Goal: Task Accomplishment & Management: Manage account settings

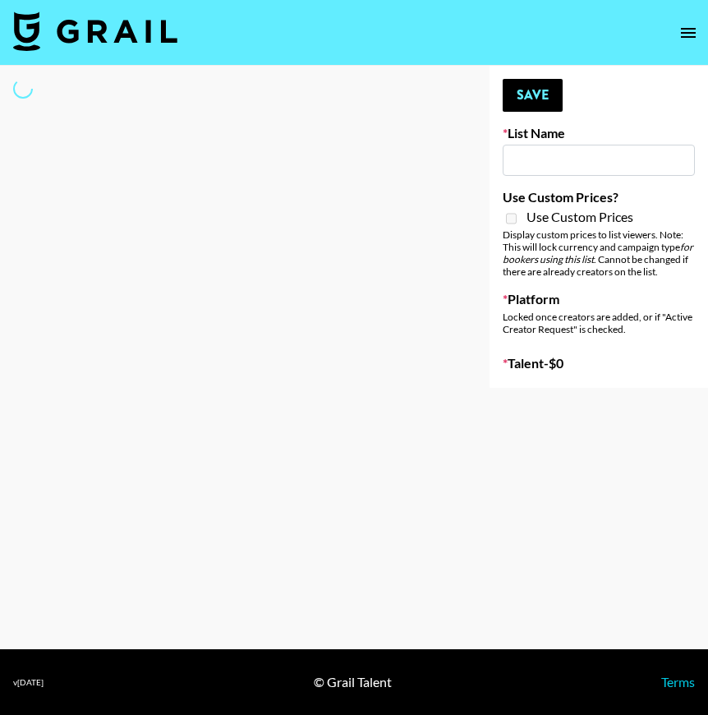
click at [683, 44] on button "open drawer" at bounding box center [688, 32] width 33 height 33
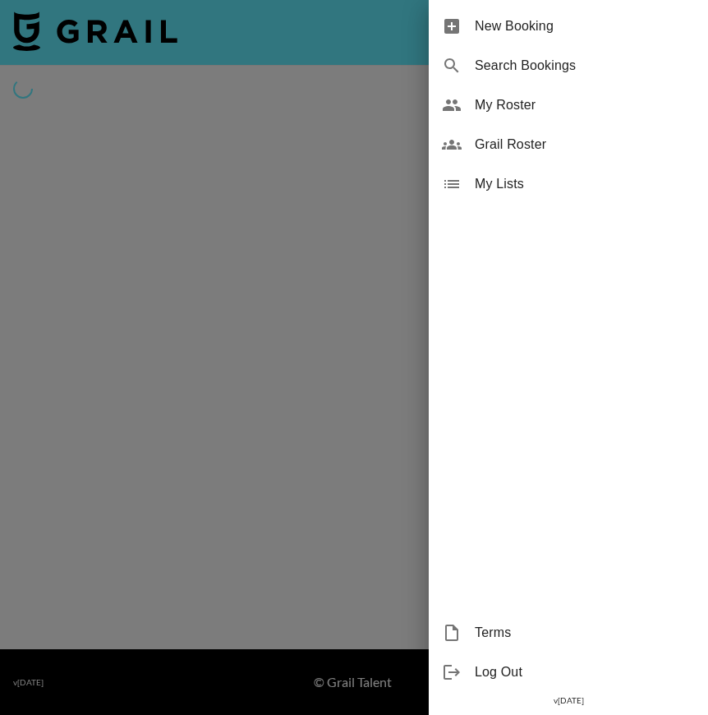
type input "Gfal"
checkbox input "true"
select select "Brand"
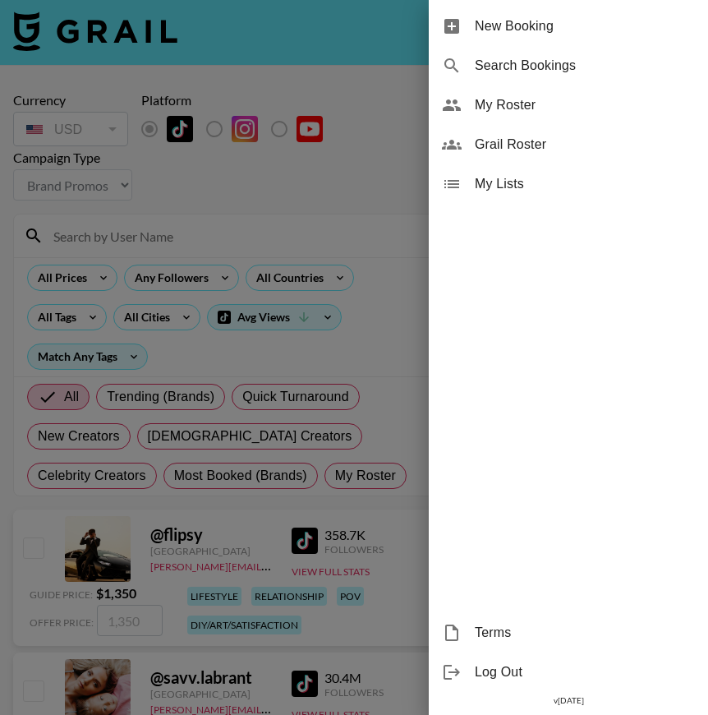
click at [484, 105] on span "My Roster" at bounding box center [585, 105] width 220 height 20
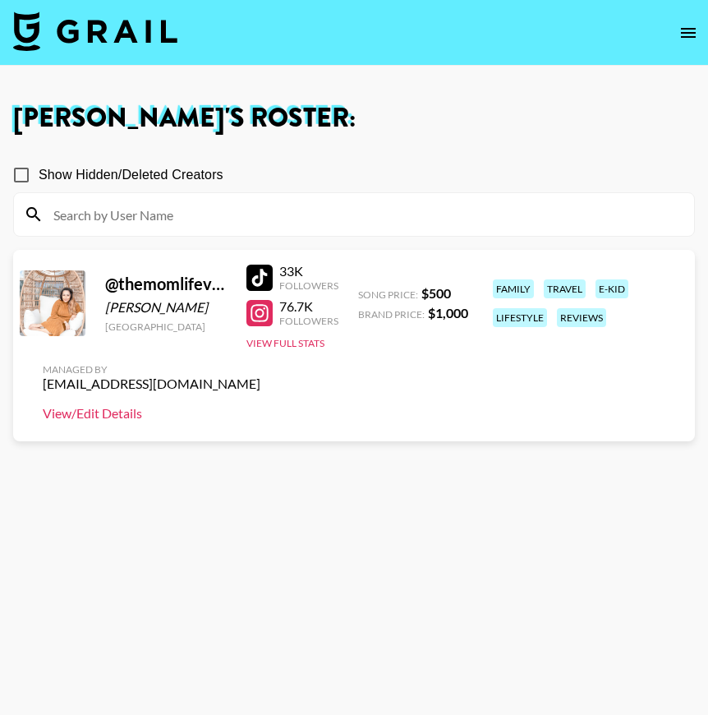
click at [135, 409] on link "View/Edit Details" at bounding box center [152, 413] width 218 height 16
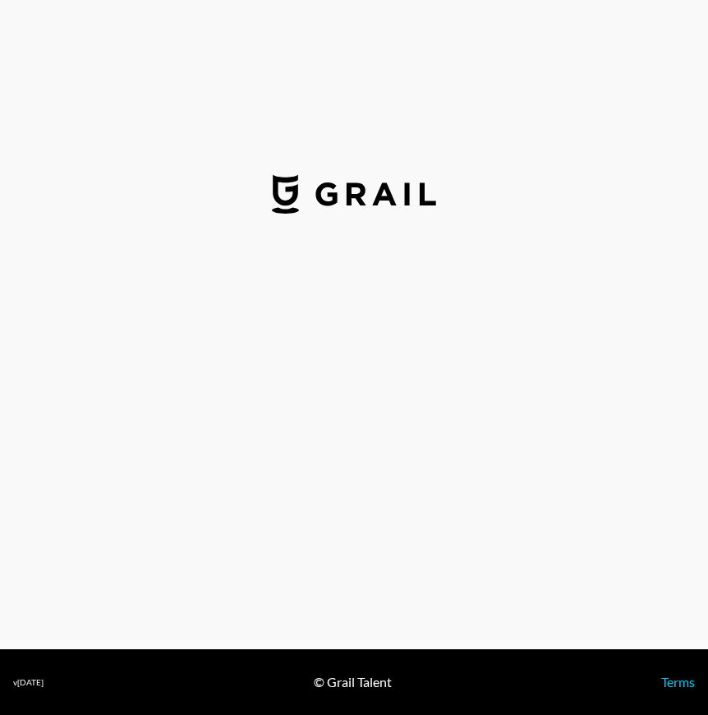
select select "USD"
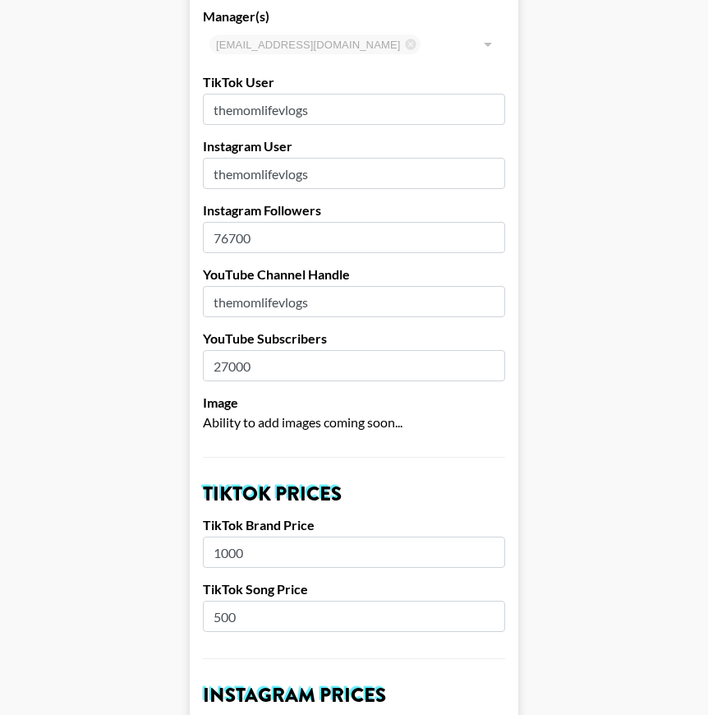
scroll to position [287, 0]
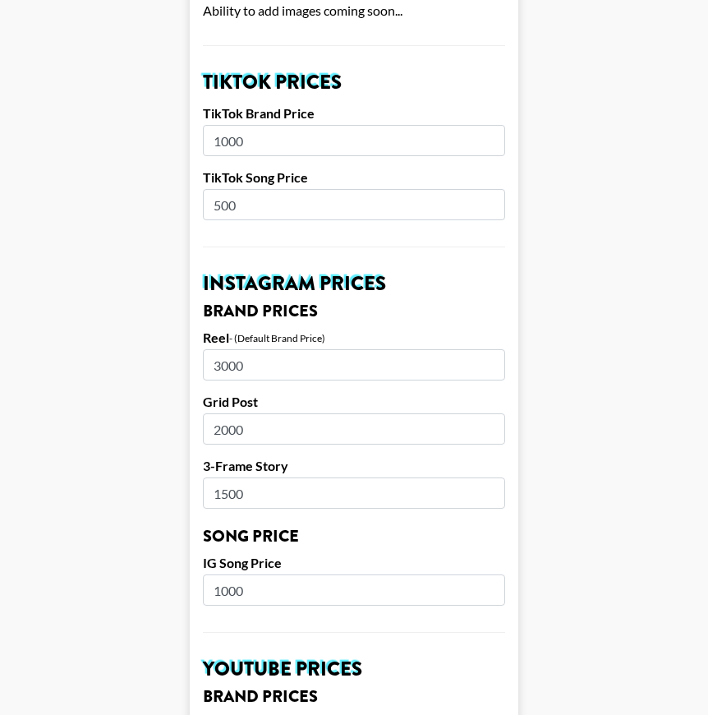
scroll to position [545, 0]
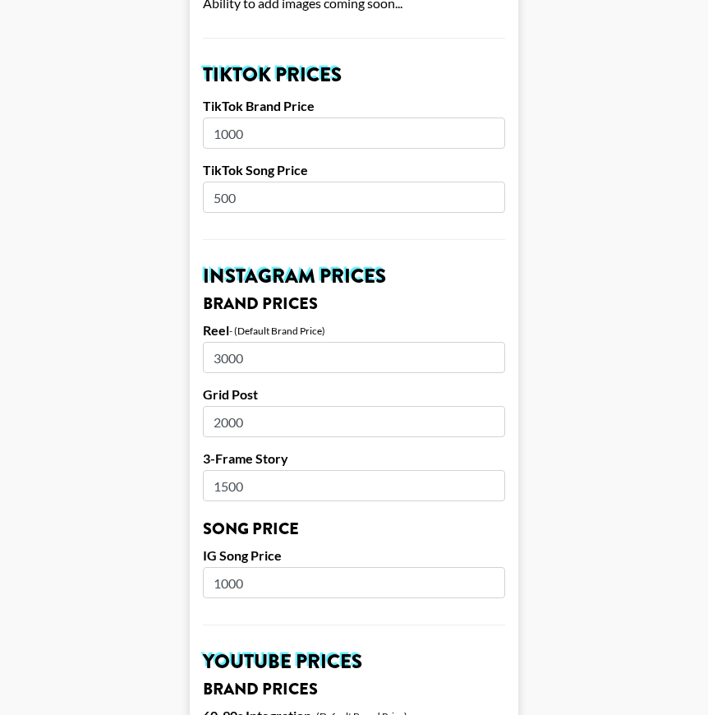
drag, startPoint x: 223, startPoint y: 199, endPoint x: 205, endPoint y: 199, distance: 17.3
click at [205, 199] on input "500" at bounding box center [354, 197] width 302 height 31
type input "1000"
click at [223, 442] on form "Airtable ID: recpK8rC3Ux1sMm1u Manager(s) [EMAIL_ADDRESS][DOMAIN_NAME] ​ TikTok…" at bounding box center [354, 569] width 329 height 2045
click at [170, 488] on main "Airtable ID: recpK8rC3Ux1sMm1u Manager(s) [EMAIL_ADDRESS][DOMAIN_NAME] ​ TikTok…" at bounding box center [354, 569] width 682 height 2045
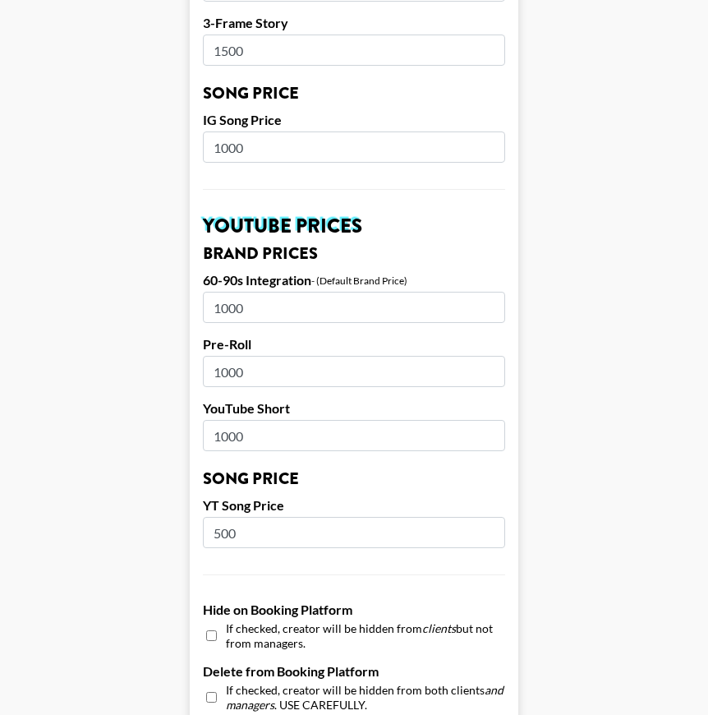
scroll to position [938, 0]
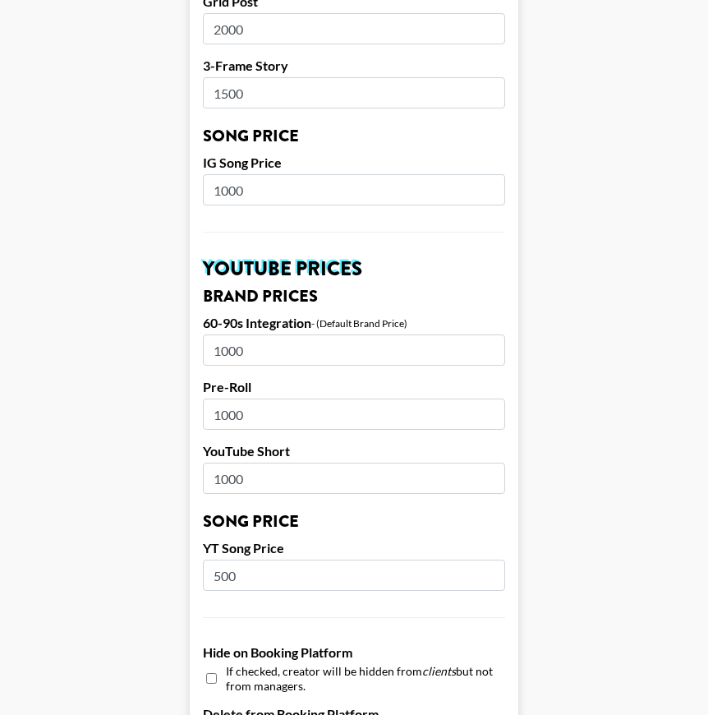
drag, startPoint x: 227, startPoint y: 189, endPoint x: 200, endPoint y: 188, distance: 26.3
click at [200, 189] on form "Airtable ID: recpK8rC3Ux1sMm1u Manager(s) [EMAIL_ADDRESS][DOMAIN_NAME] ​ TikTok…" at bounding box center [354, 176] width 329 height 2045
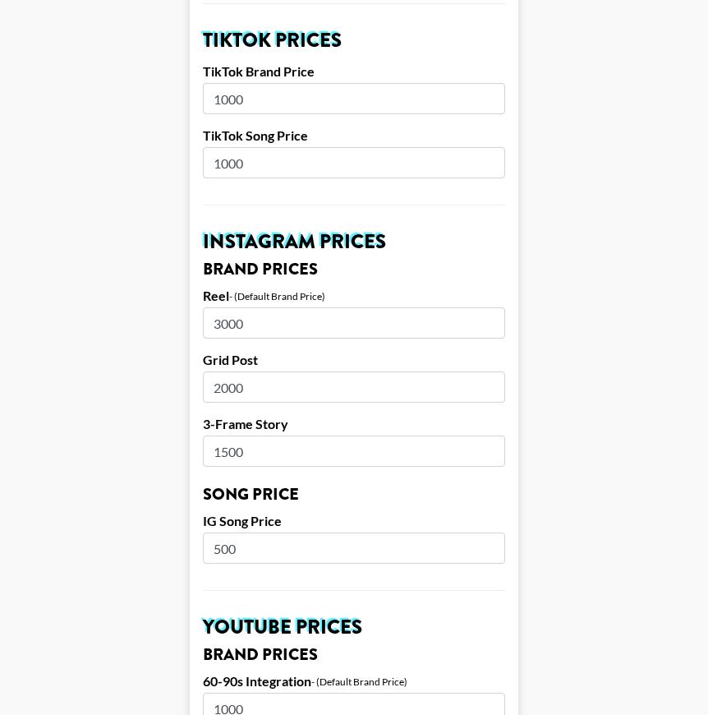
scroll to position [568, 0]
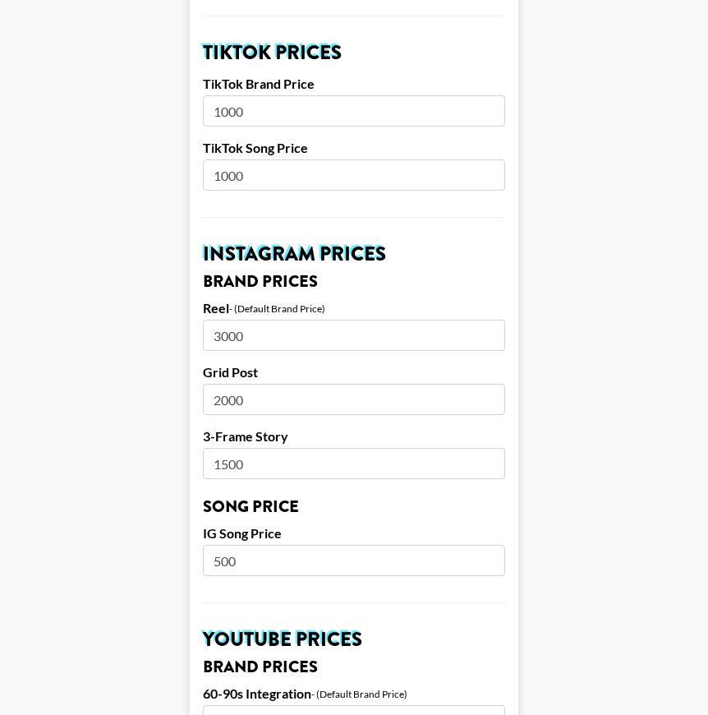
type input "500"
drag, startPoint x: 226, startPoint y: 178, endPoint x: 208, endPoint y: 174, distance: 18.5
click at [208, 174] on input "1000" at bounding box center [354, 174] width 302 height 31
type input "500"
click at [181, 273] on main "Airtable ID: recpK8rC3Ux1sMm1u Manager(s) [EMAIL_ADDRESS][DOMAIN_NAME] ​ TikTok…" at bounding box center [354, 546] width 682 height 2045
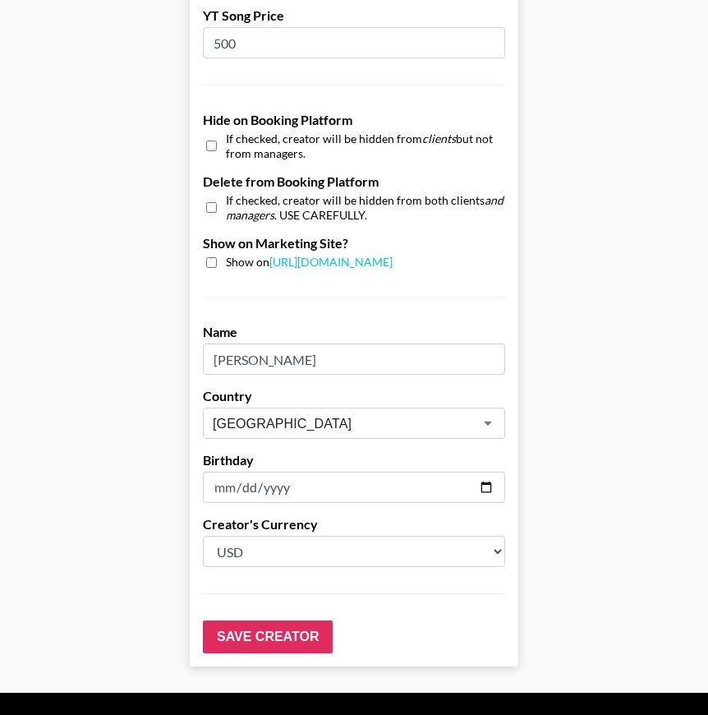
scroll to position [1514, 0]
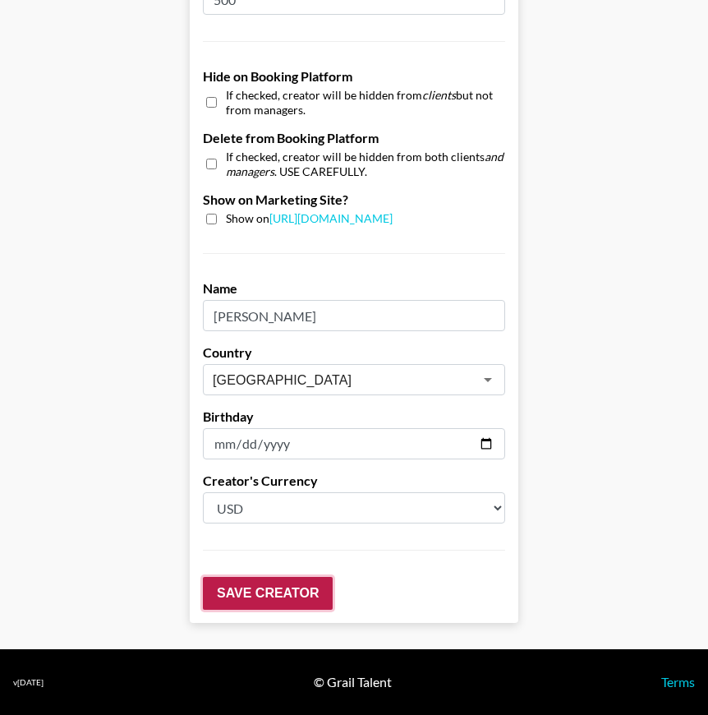
click at [288, 593] on input "Save Creator" at bounding box center [268, 593] width 130 height 33
click at [267, 587] on input "Save Creator" at bounding box center [268, 593] width 130 height 33
